Goal: Information Seeking & Learning: Learn about a topic

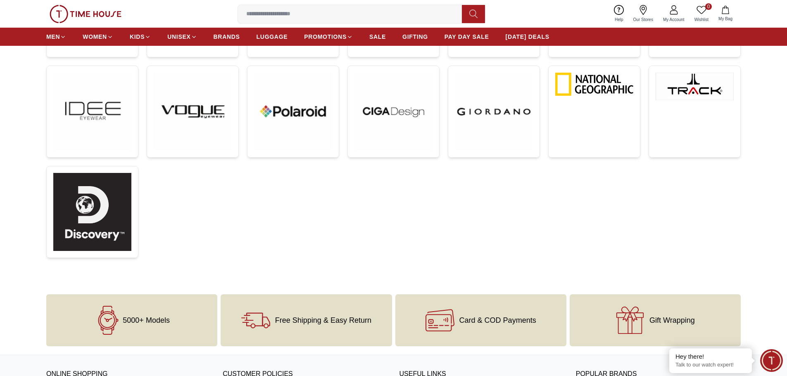
scroll to position [372, 0]
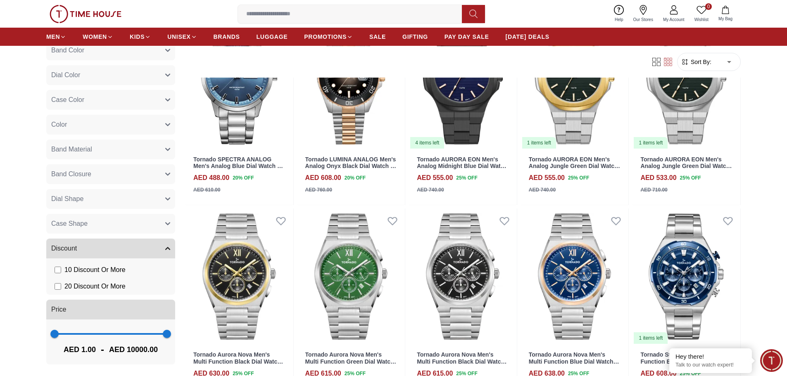
scroll to position [661, 0]
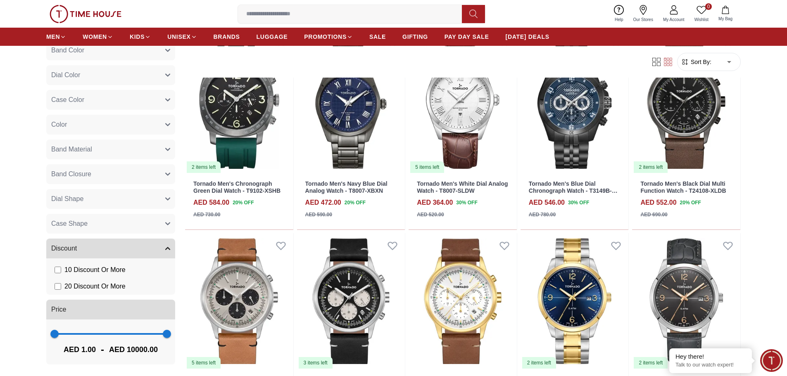
scroll to position [1611, 0]
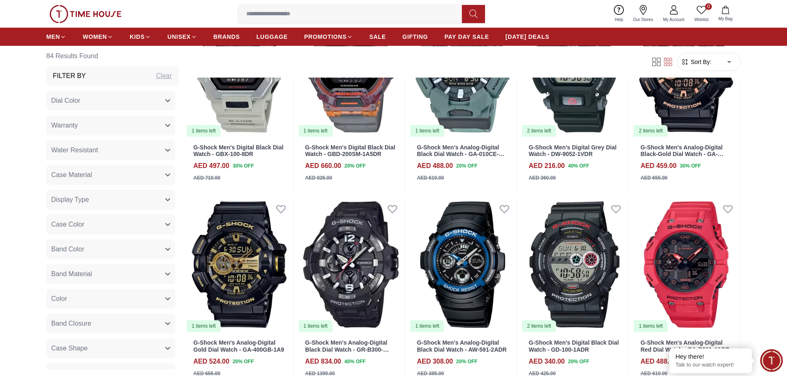
scroll to position [1033, 0]
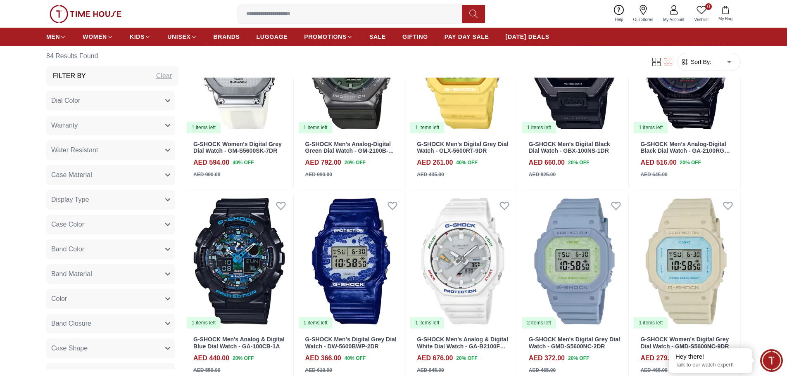
scroll to position [1529, 0]
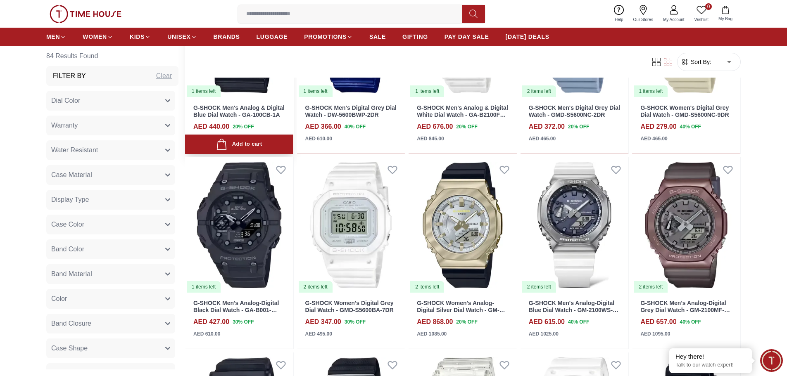
scroll to position [1694, 0]
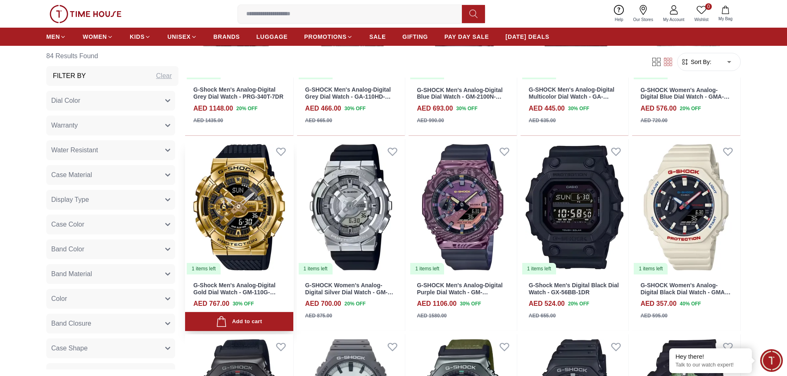
scroll to position [2809, 0]
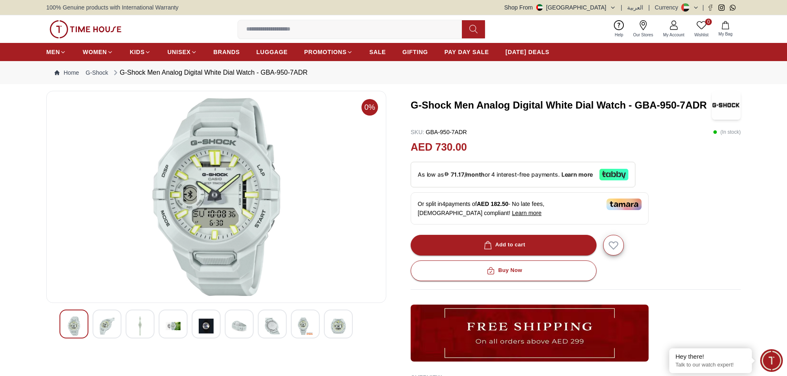
click at [119, 325] on div at bounding box center [107, 324] width 29 height 29
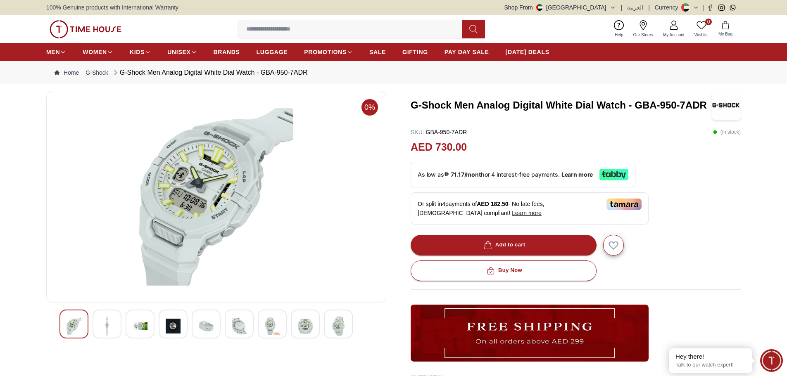
click at [107, 328] on img at bounding box center [107, 326] width 15 height 19
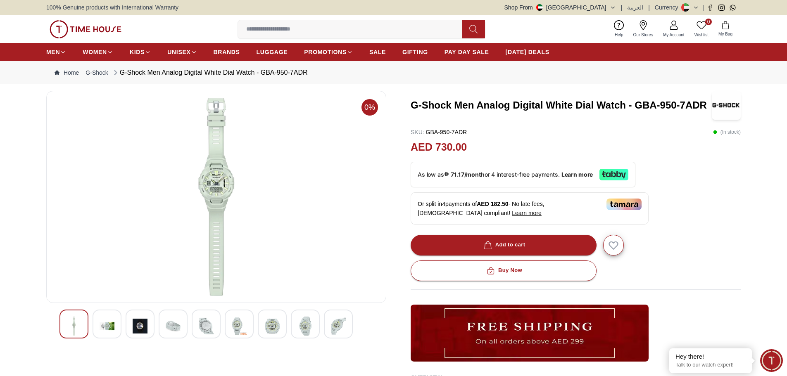
click at [119, 328] on div at bounding box center [107, 324] width 29 height 29
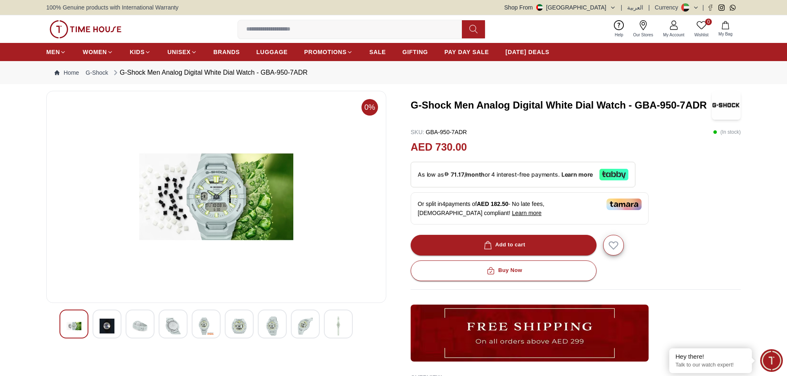
click at [202, 238] on img at bounding box center [216, 197] width 326 height 198
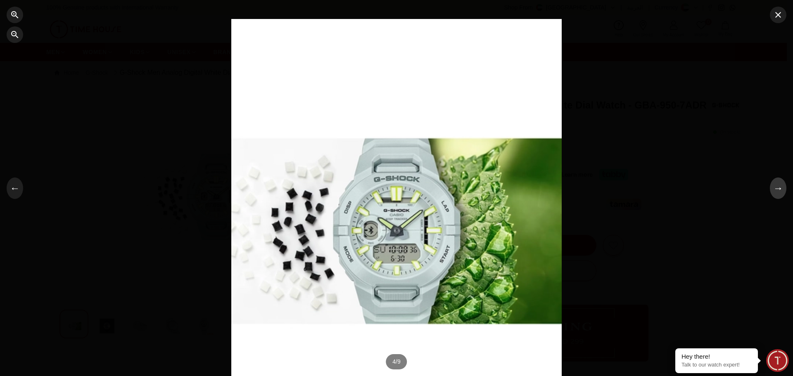
click at [785, 191] on button "→" at bounding box center [778, 188] width 17 height 21
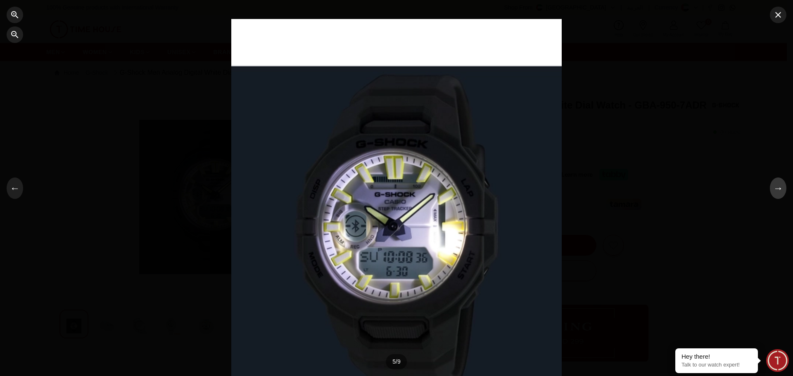
click at [785, 191] on button "→" at bounding box center [778, 188] width 17 height 21
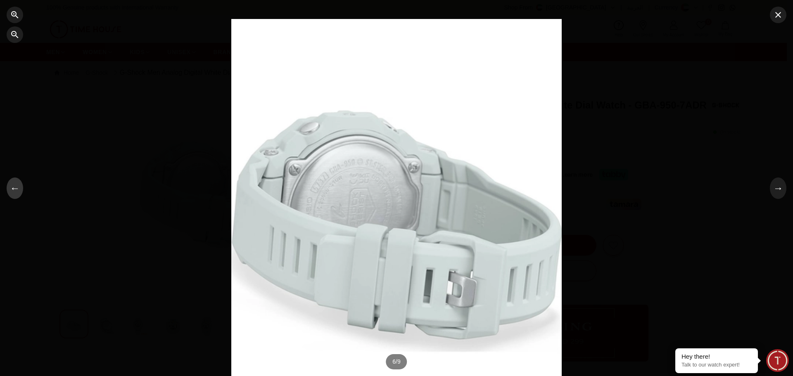
click at [19, 192] on button "←" at bounding box center [15, 188] width 17 height 21
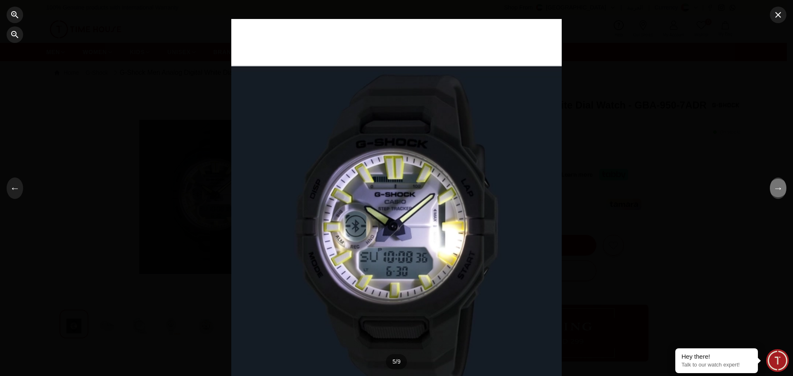
click at [785, 185] on button "→" at bounding box center [778, 188] width 17 height 21
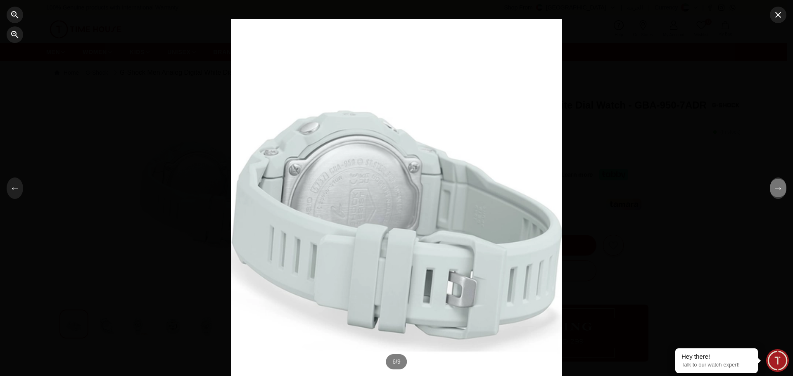
click at [785, 185] on button "→" at bounding box center [778, 188] width 17 height 21
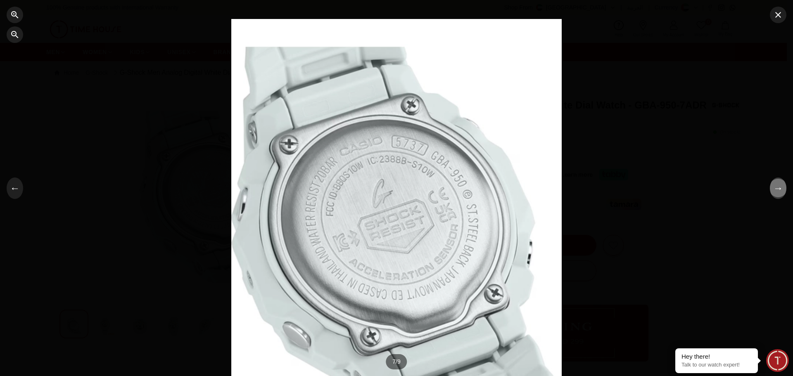
click at [785, 185] on button "→" at bounding box center [778, 188] width 17 height 21
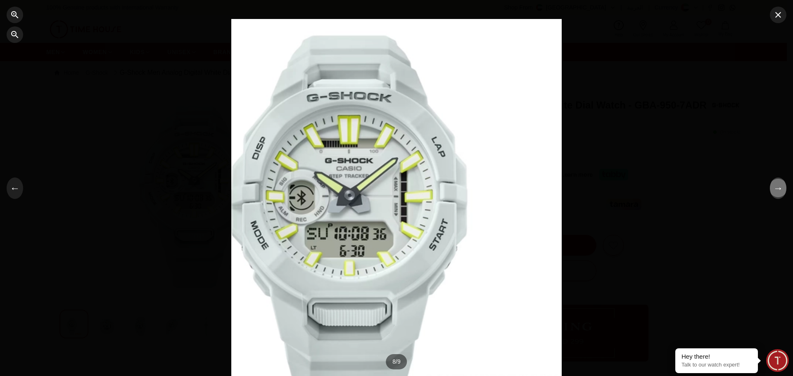
click at [785, 185] on button "→" at bounding box center [778, 188] width 17 height 21
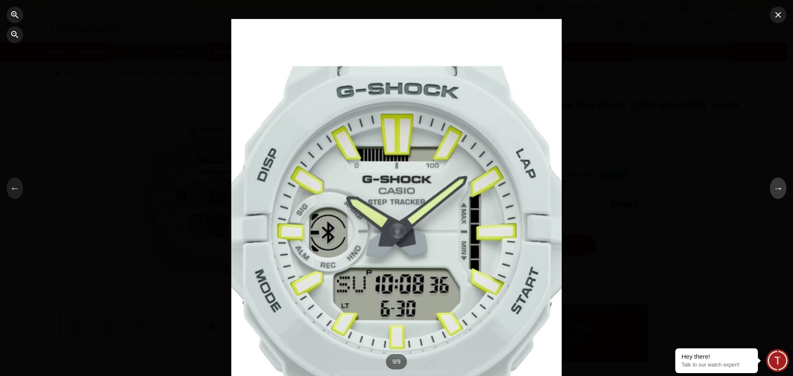
click at [785, 185] on button "→" at bounding box center [778, 188] width 17 height 21
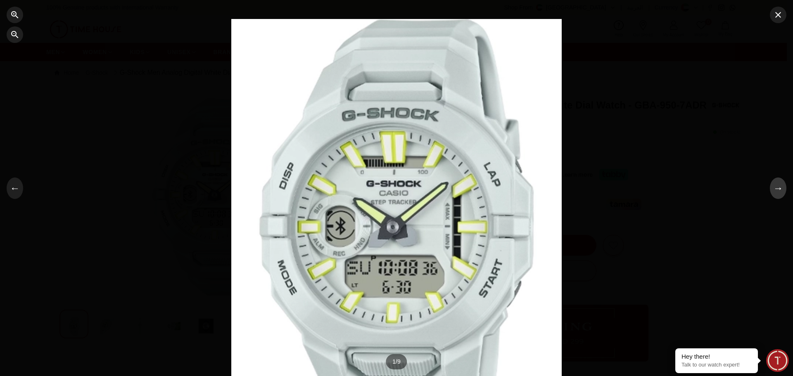
click at [785, 185] on button "→" at bounding box center [778, 188] width 17 height 21
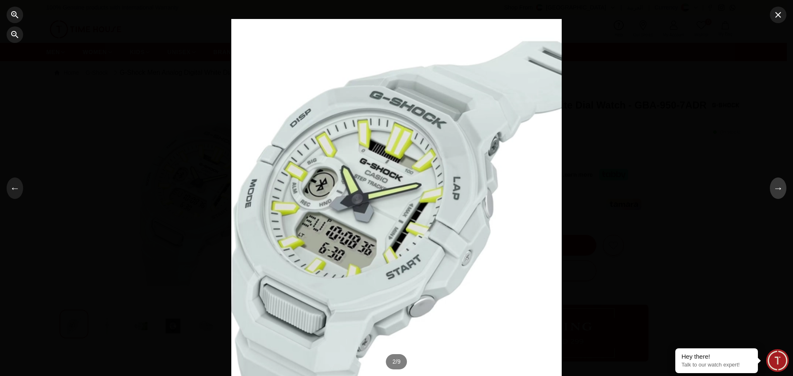
click at [785, 185] on button "→" at bounding box center [778, 188] width 17 height 21
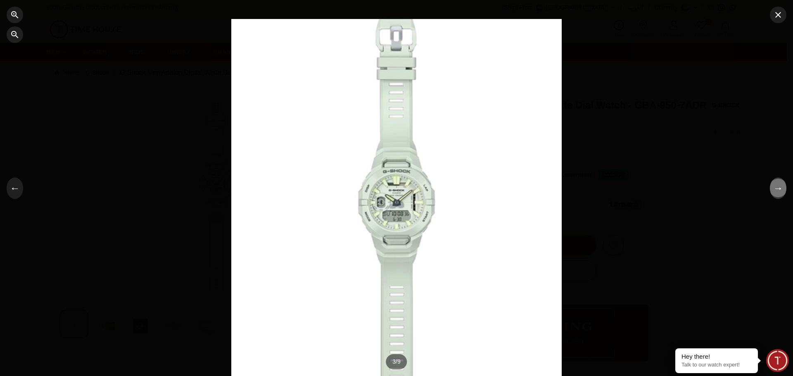
click at [785, 185] on button "→" at bounding box center [778, 188] width 17 height 21
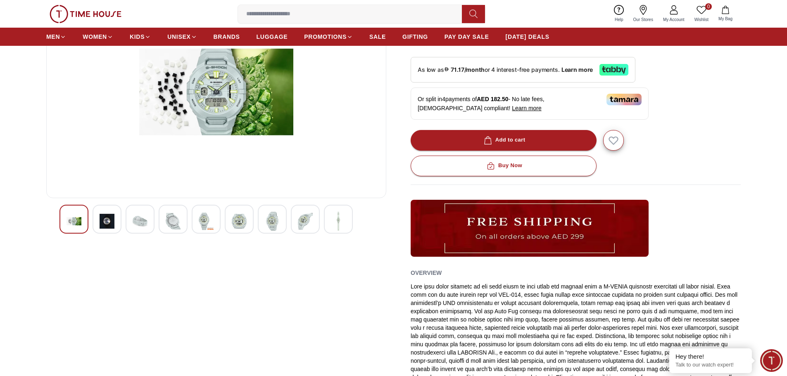
scroll to position [207, 0]
